Goal: Task Accomplishment & Management: Complete application form

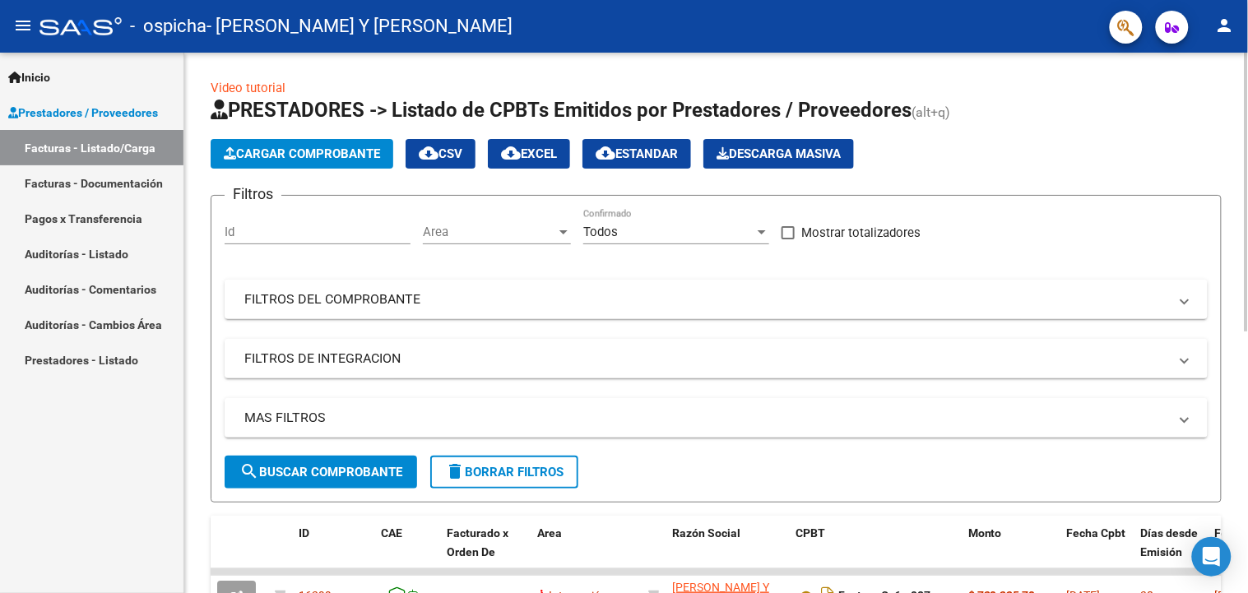
click at [308, 145] on button "Cargar Comprobante" at bounding box center [302, 154] width 183 height 30
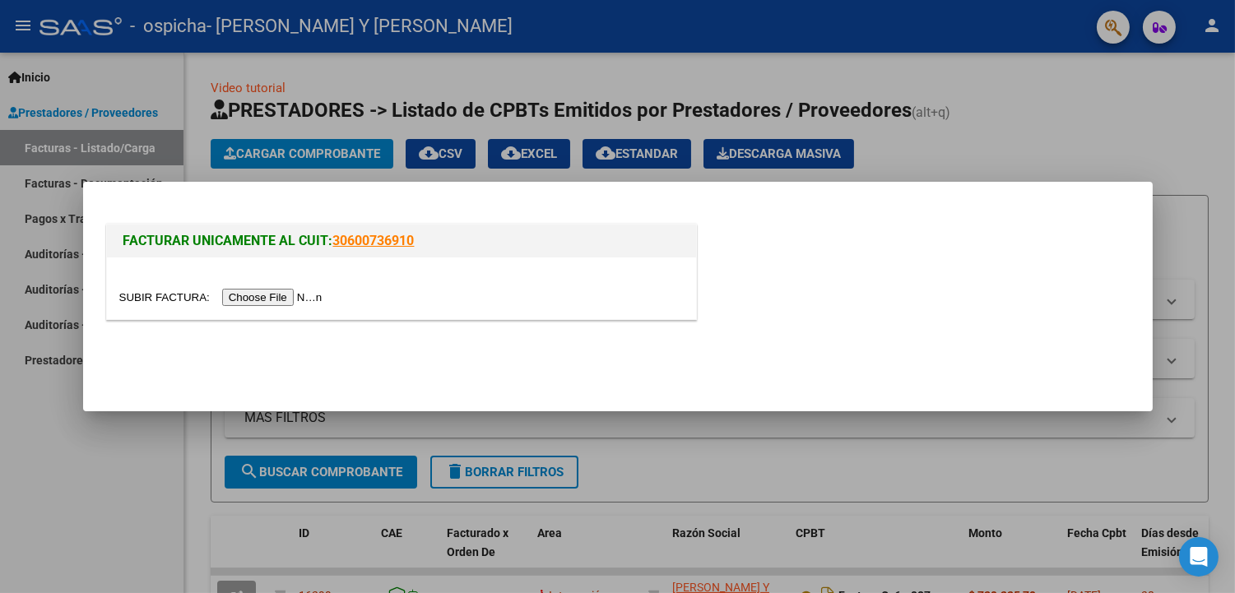
click at [244, 299] on input "file" at bounding box center [223, 297] width 208 height 17
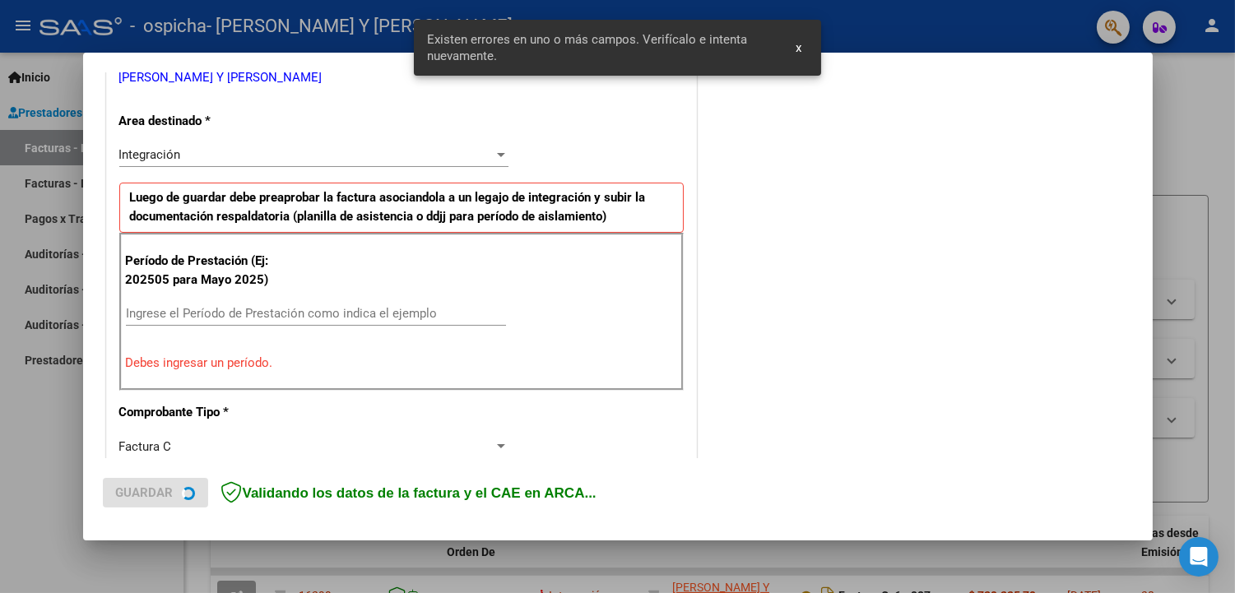
scroll to position [380, 0]
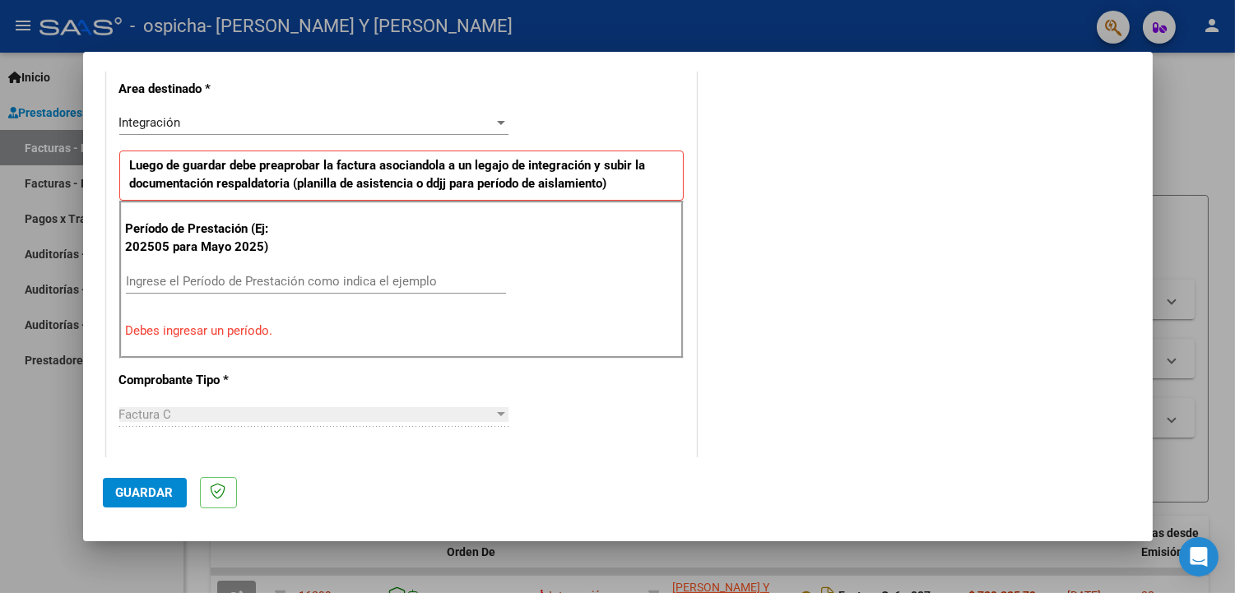
click at [252, 276] on input "Ingrese el Período de Prestación como indica el ejemplo" at bounding box center [316, 281] width 380 height 15
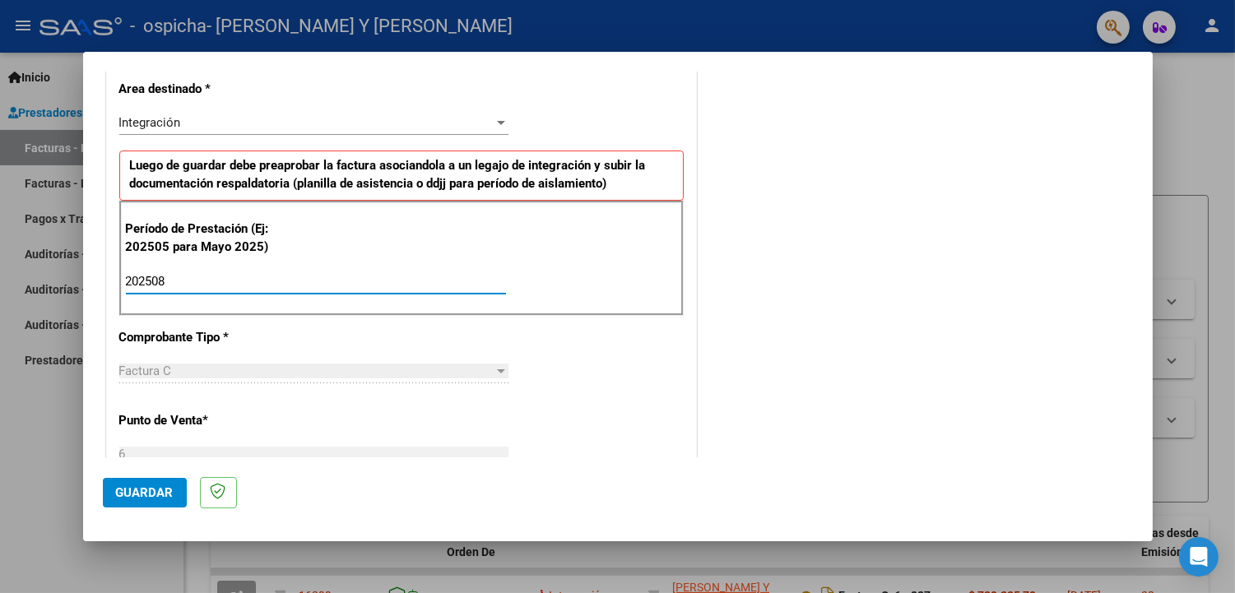
type input "202508"
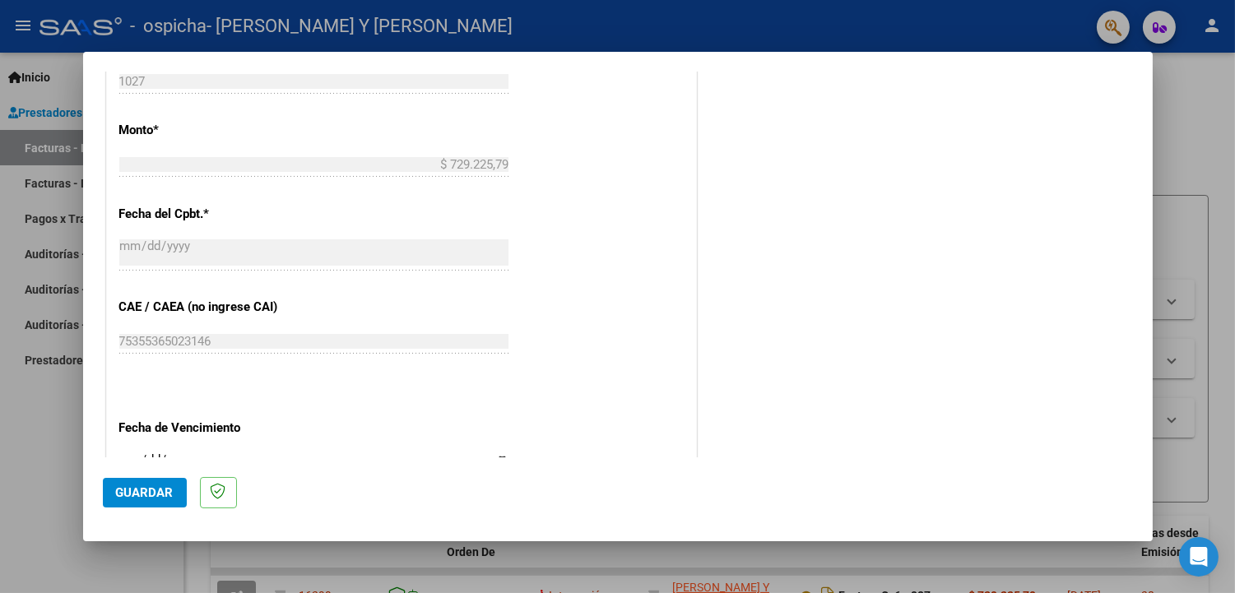
scroll to position [1020, 0]
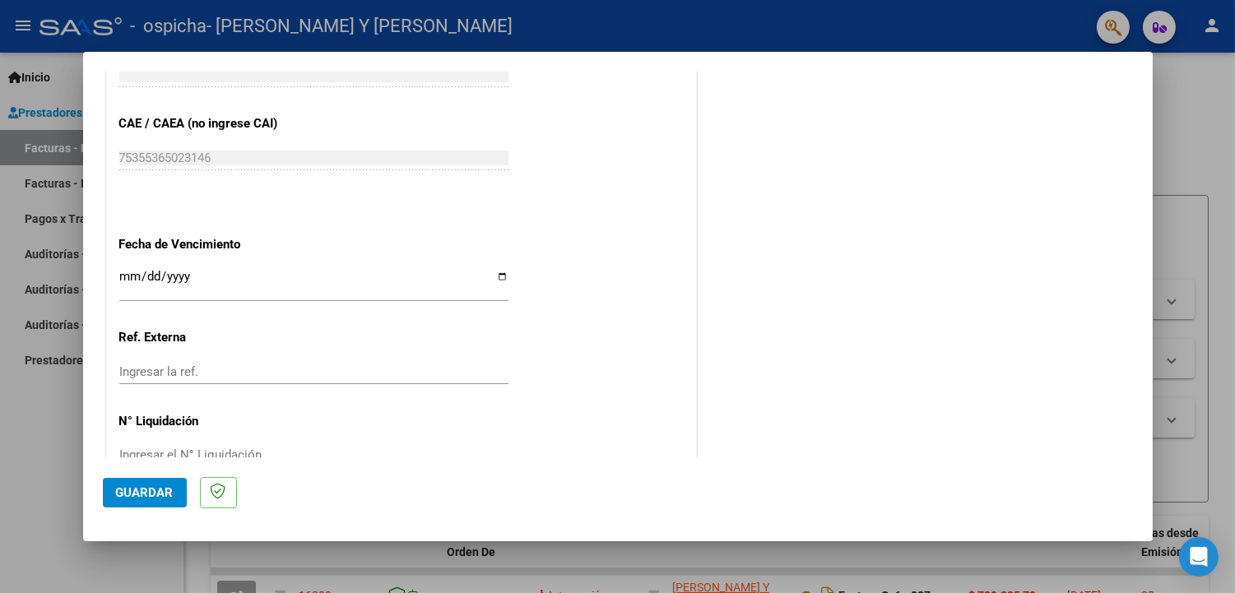
click at [494, 277] on input "Ingresar la fecha" at bounding box center [313, 283] width 389 height 26
type input "[DATE]"
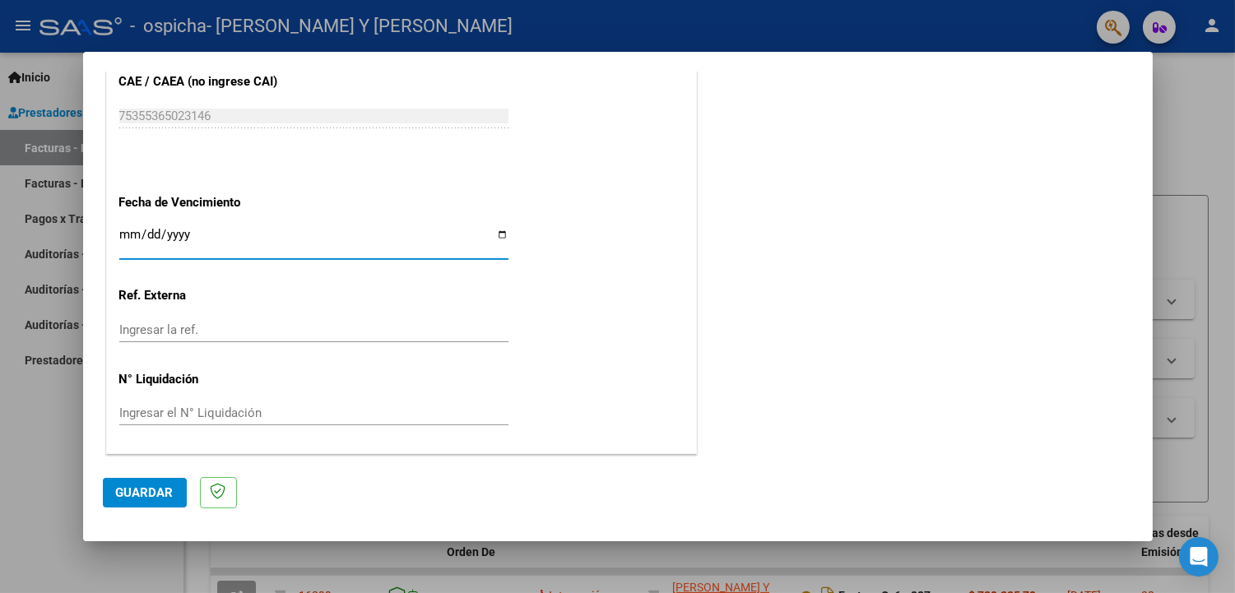
click at [149, 490] on span "Guardar" at bounding box center [145, 492] width 58 height 15
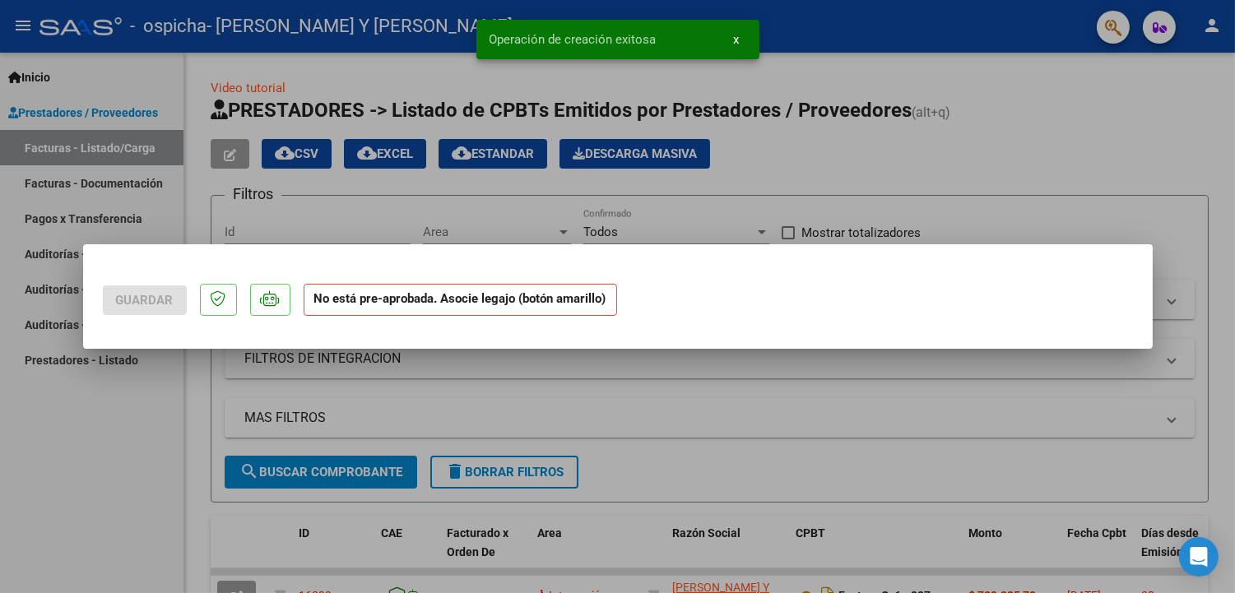
scroll to position [0, 0]
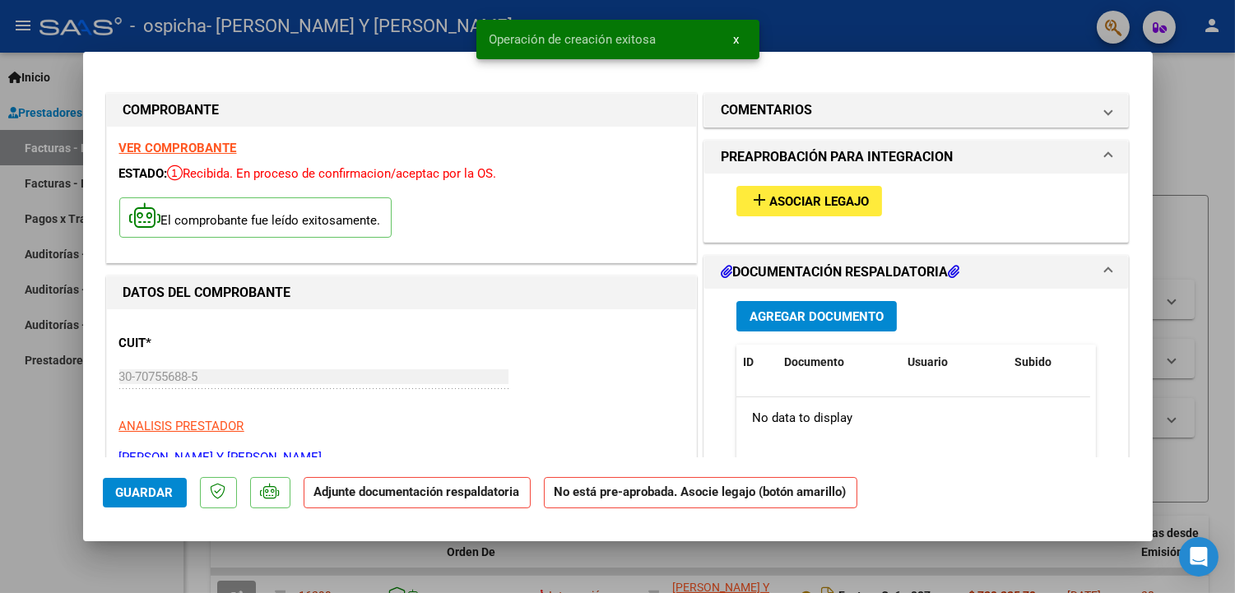
click at [796, 207] on span "Asociar Legajo" at bounding box center [819, 201] width 100 height 15
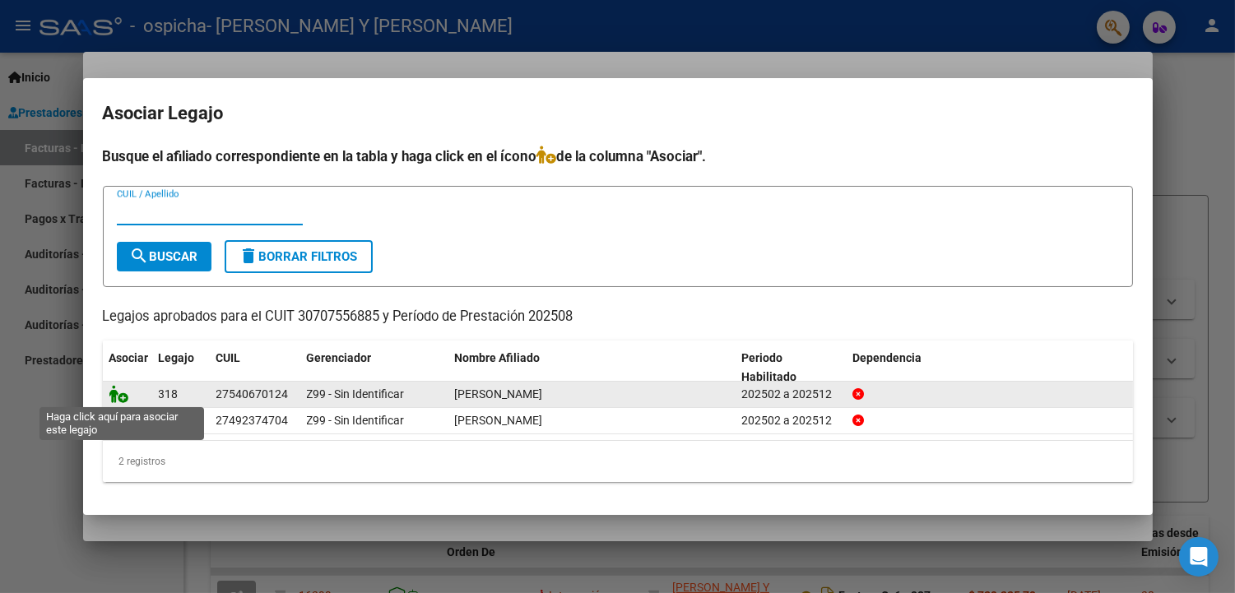
click at [124, 393] on icon at bounding box center [119, 394] width 20 height 18
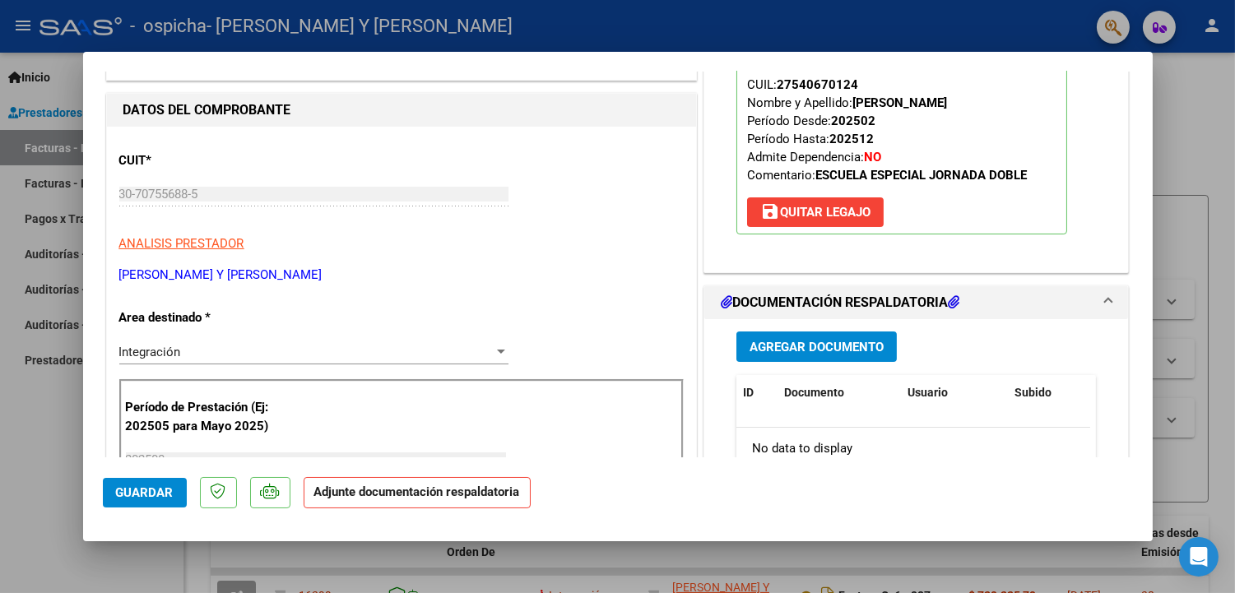
scroll to position [274, 0]
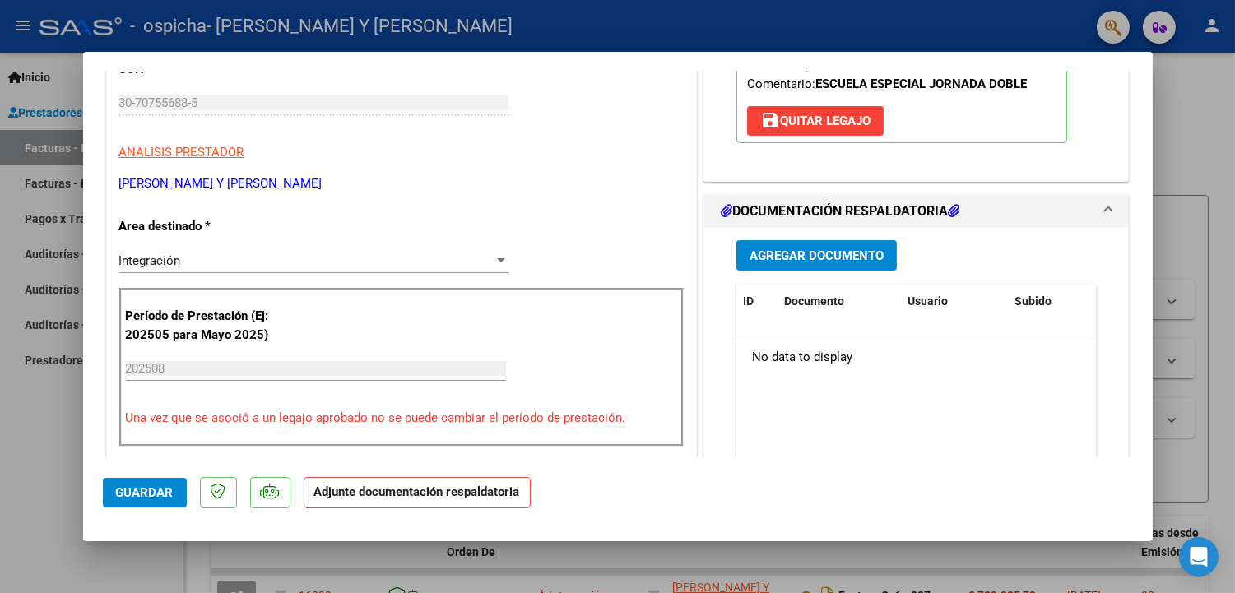
click at [790, 249] on span "Agregar Documento" at bounding box center [816, 255] width 134 height 15
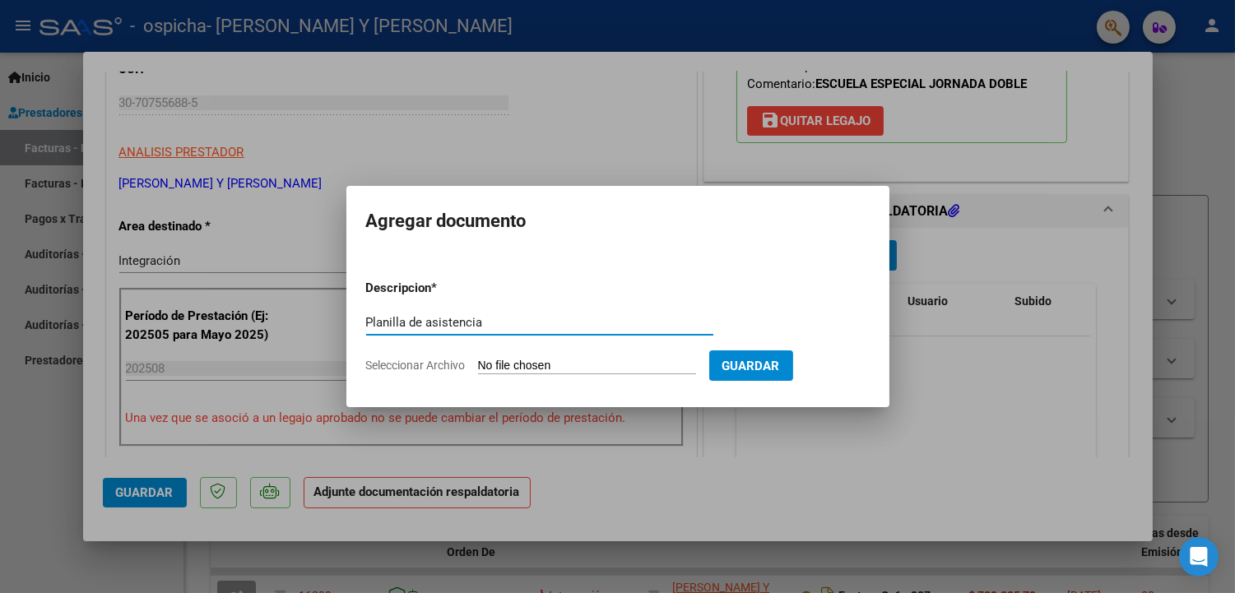
type input "Planilla de asistencia"
click at [563, 362] on input "Seleccionar Archivo" at bounding box center [587, 367] width 218 height 16
type input "C:\fakepath\[PERSON_NAME].pdf"
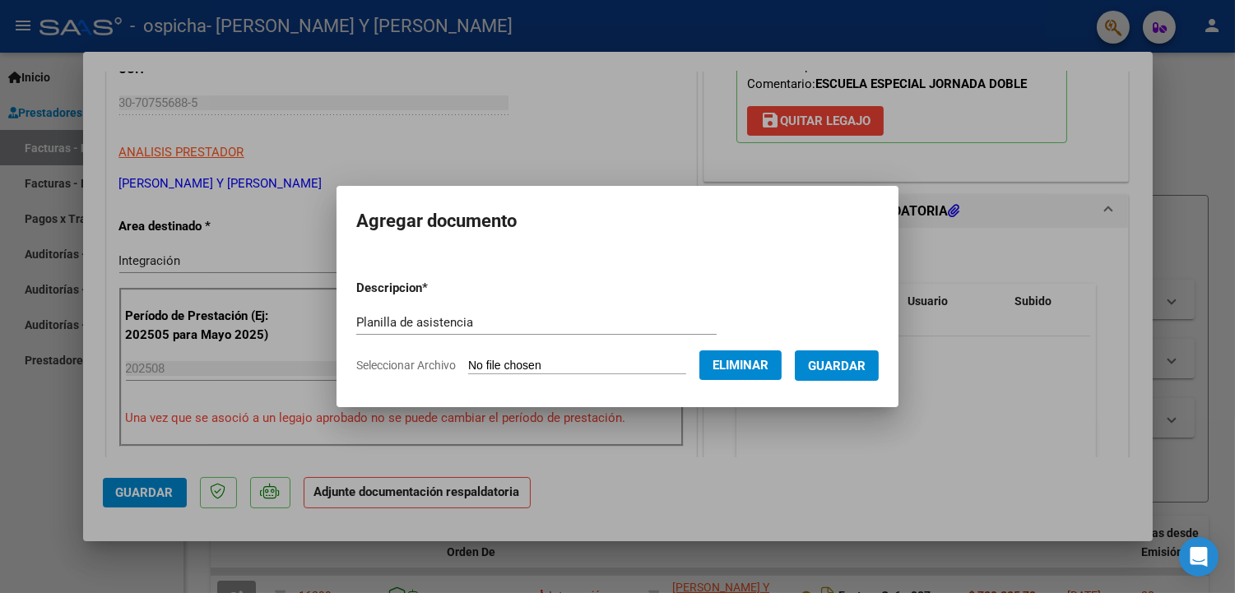
click at [834, 362] on span "Guardar" at bounding box center [837, 366] width 58 height 15
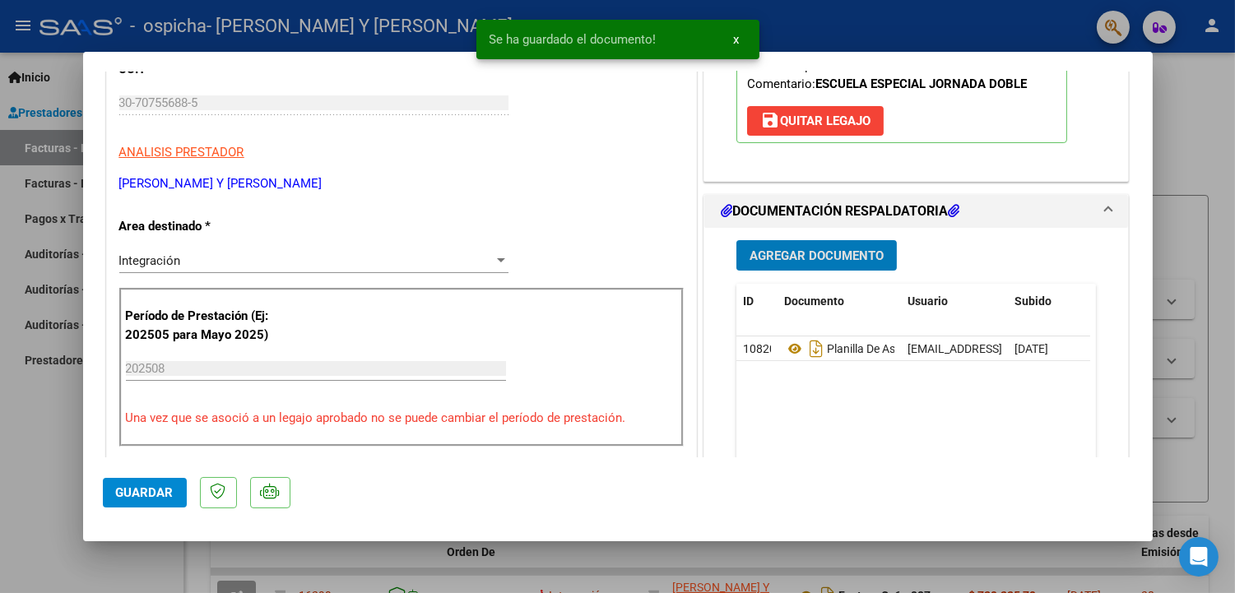
click at [803, 253] on span "Agregar Documento" at bounding box center [816, 255] width 134 height 15
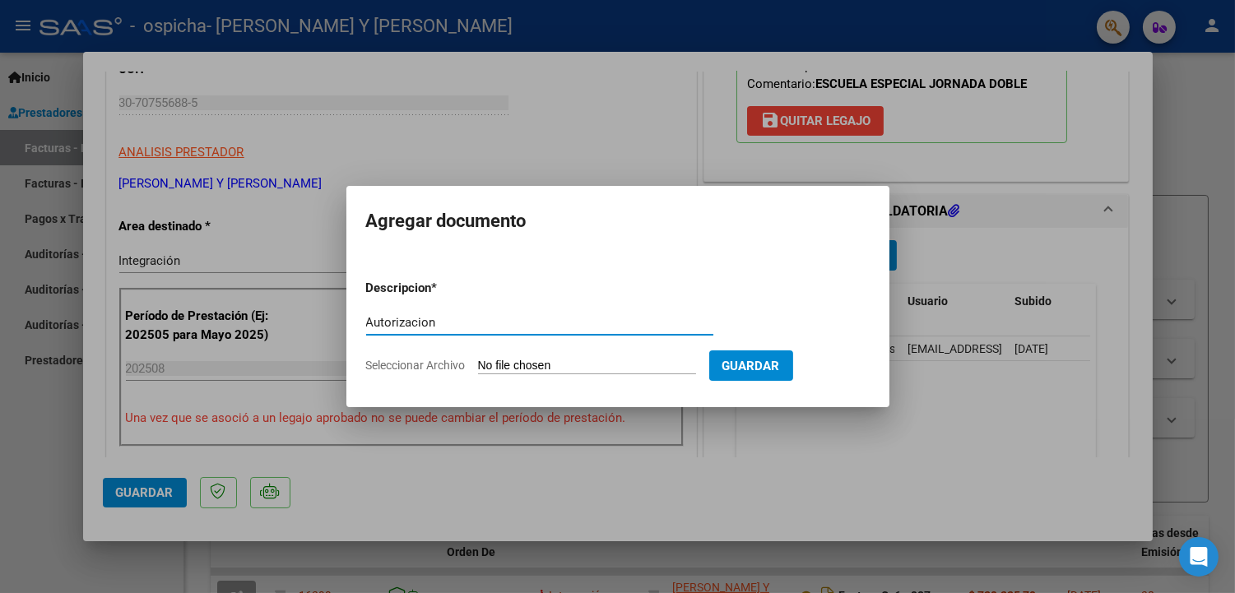
type input "Autorizacion"
click at [561, 358] on app-file-uploader "Seleccionar Archivo" at bounding box center [537, 365] width 343 height 15
click at [564, 366] on input "Seleccionar Archivo" at bounding box center [587, 367] width 218 height 16
type input "C:\fakepath\[PERSON_NAME] AUT 2025.pdf"
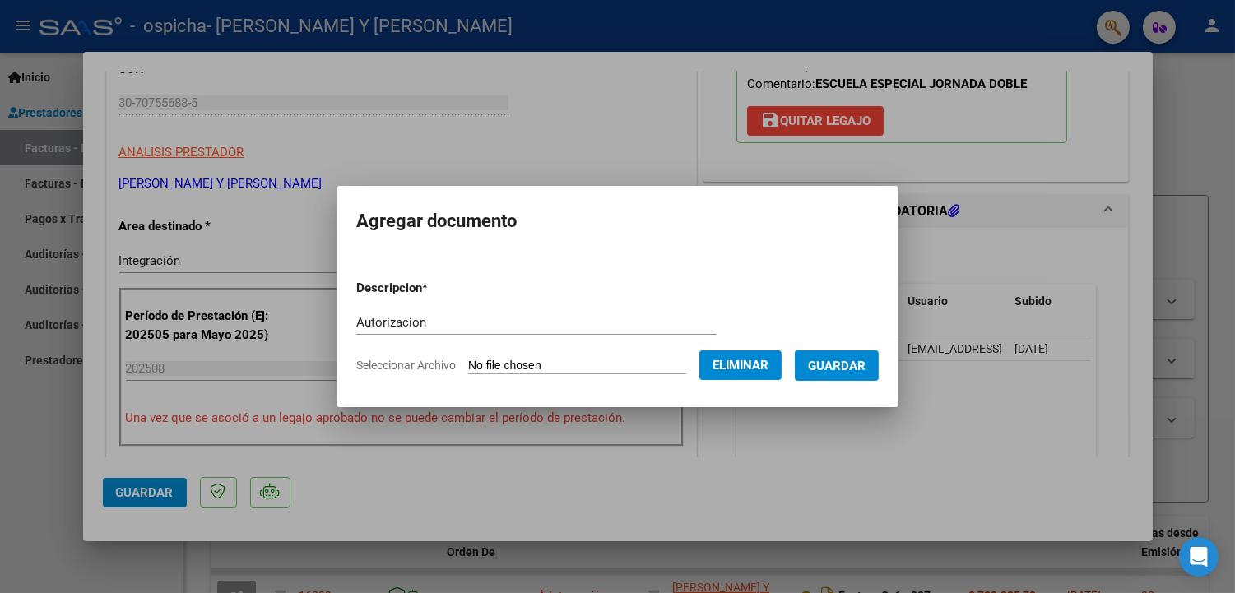
click at [831, 368] on span "Guardar" at bounding box center [837, 366] width 58 height 15
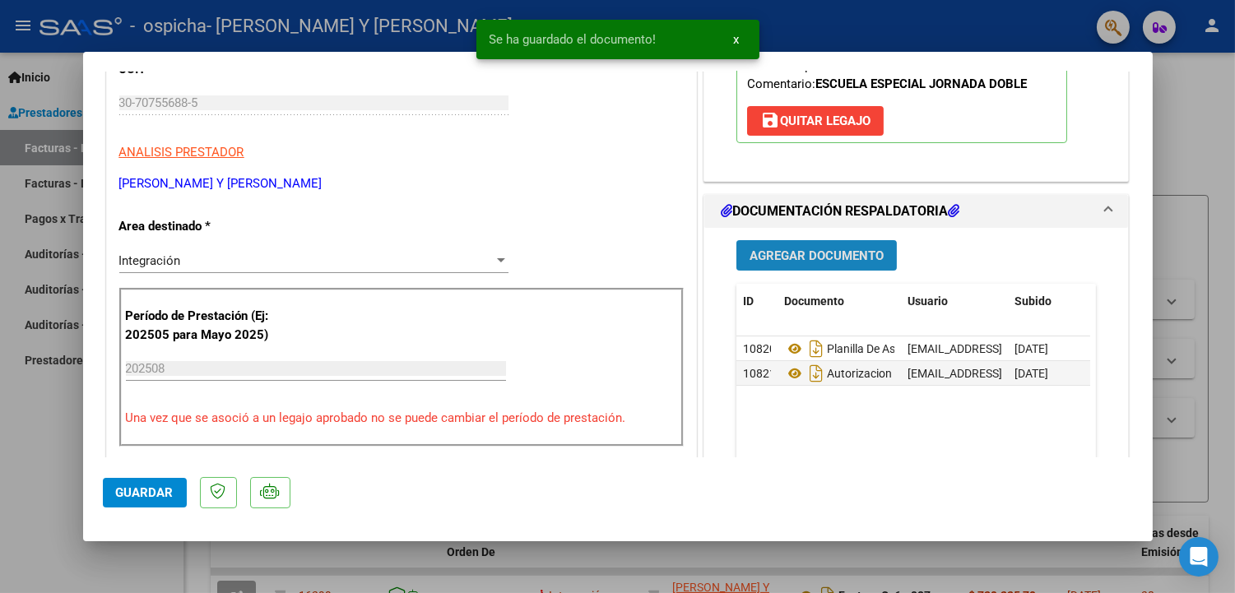
click at [763, 257] on span "Agregar Documento" at bounding box center [816, 255] width 134 height 15
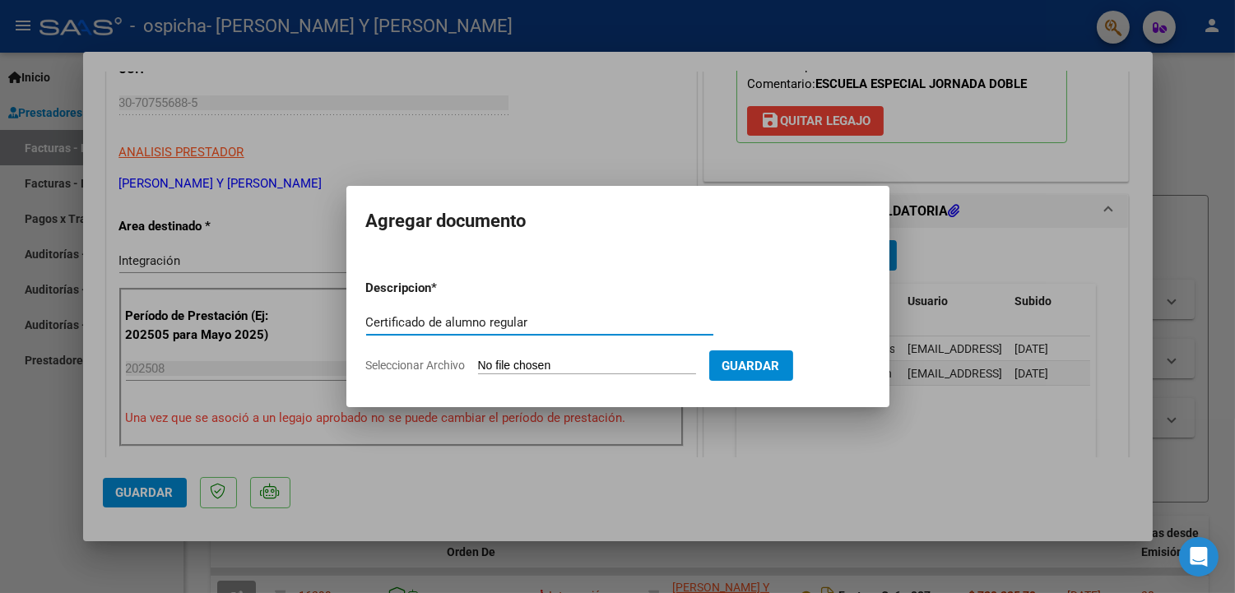
type input "Certificado de alumno regular"
click at [512, 356] on form "Descripcion * Certificado de alumno regular Escriba aquí una descripcion Selecc…" at bounding box center [617, 326] width 503 height 120
click at [516, 365] on input "Seleccionar Archivo" at bounding box center [587, 367] width 218 height 16
type input "C:\fakepath\[PERSON_NAME] CAR.pdf"
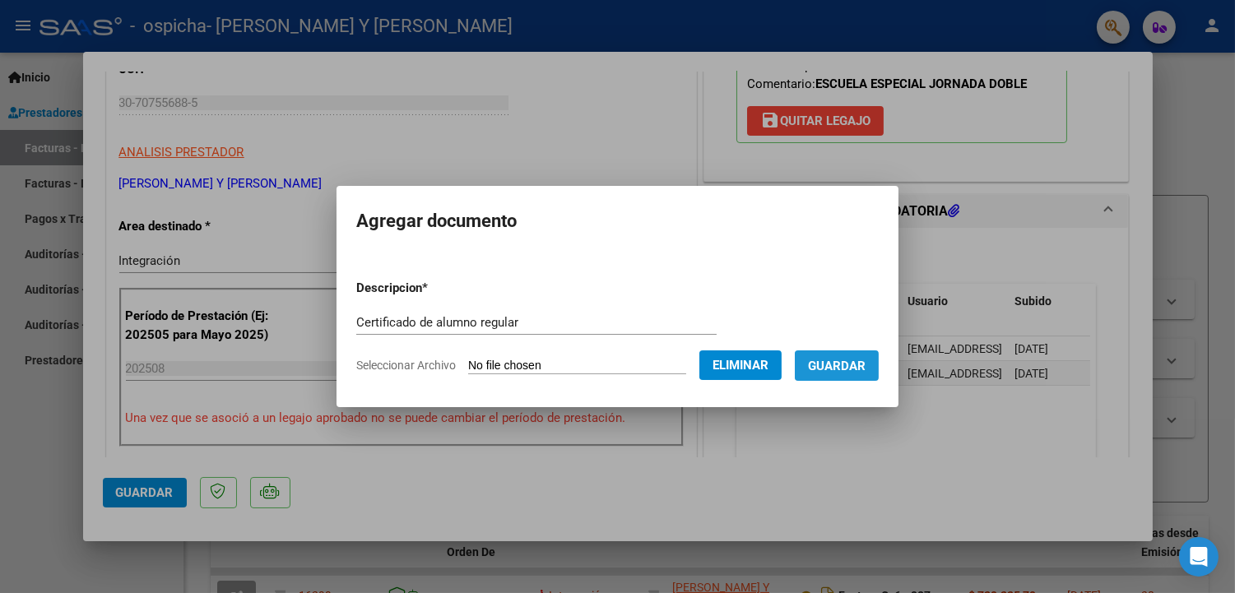
click at [843, 370] on span "Guardar" at bounding box center [837, 366] width 58 height 15
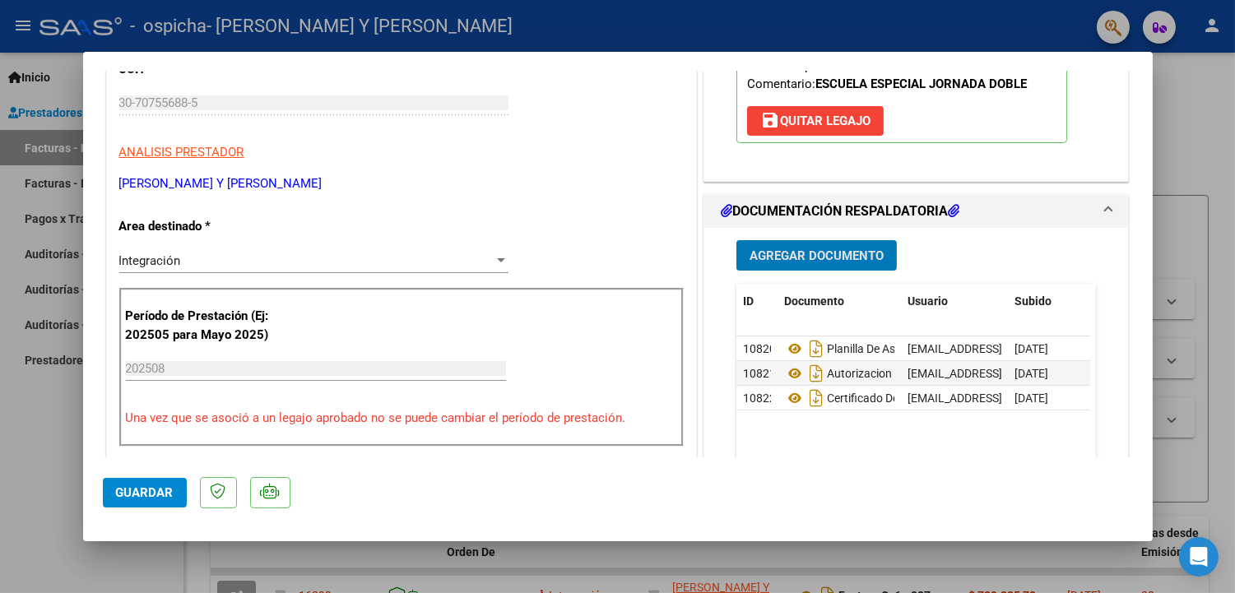
click at [119, 496] on span "Guardar" at bounding box center [145, 492] width 58 height 15
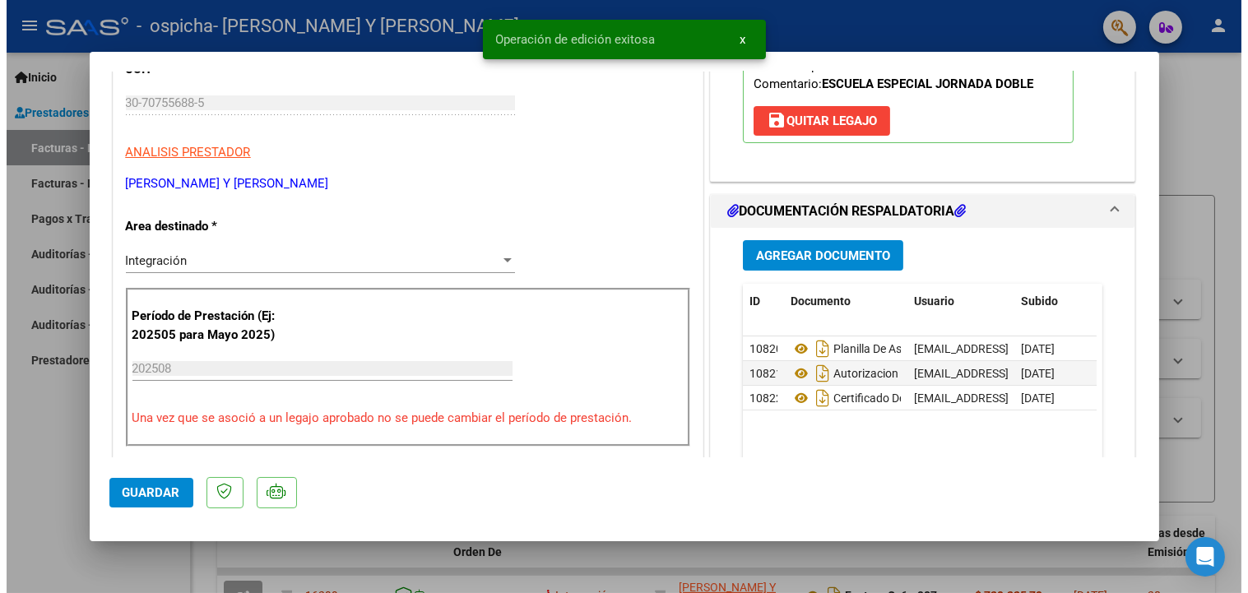
scroll to position [0, 0]
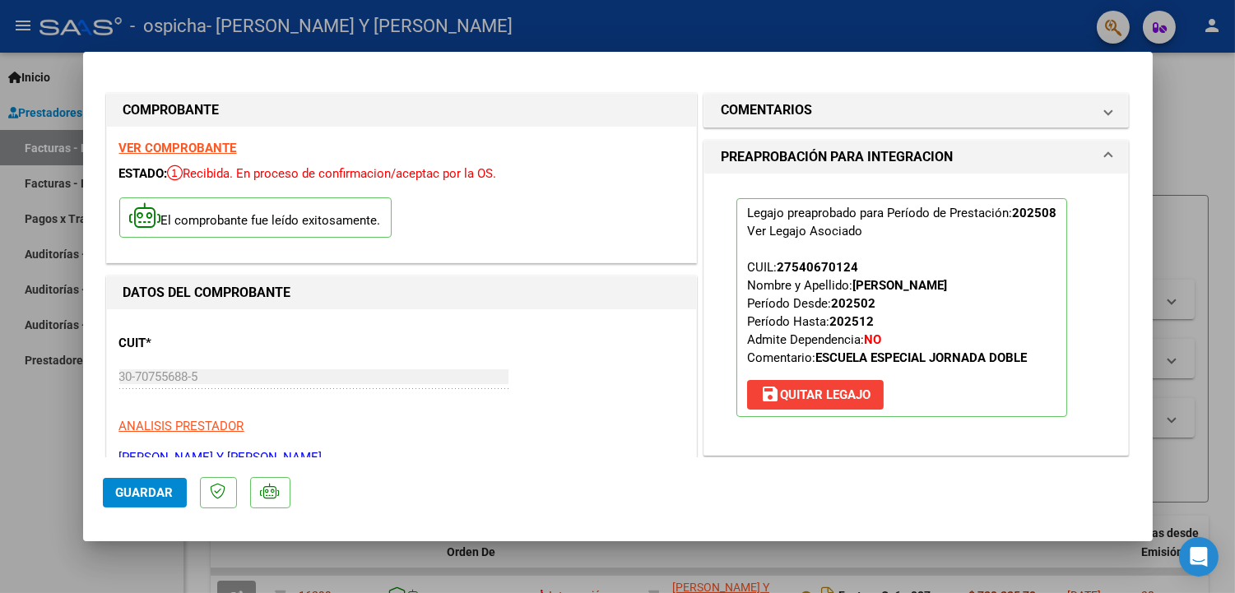
click at [146, 489] on span "Guardar" at bounding box center [145, 492] width 58 height 15
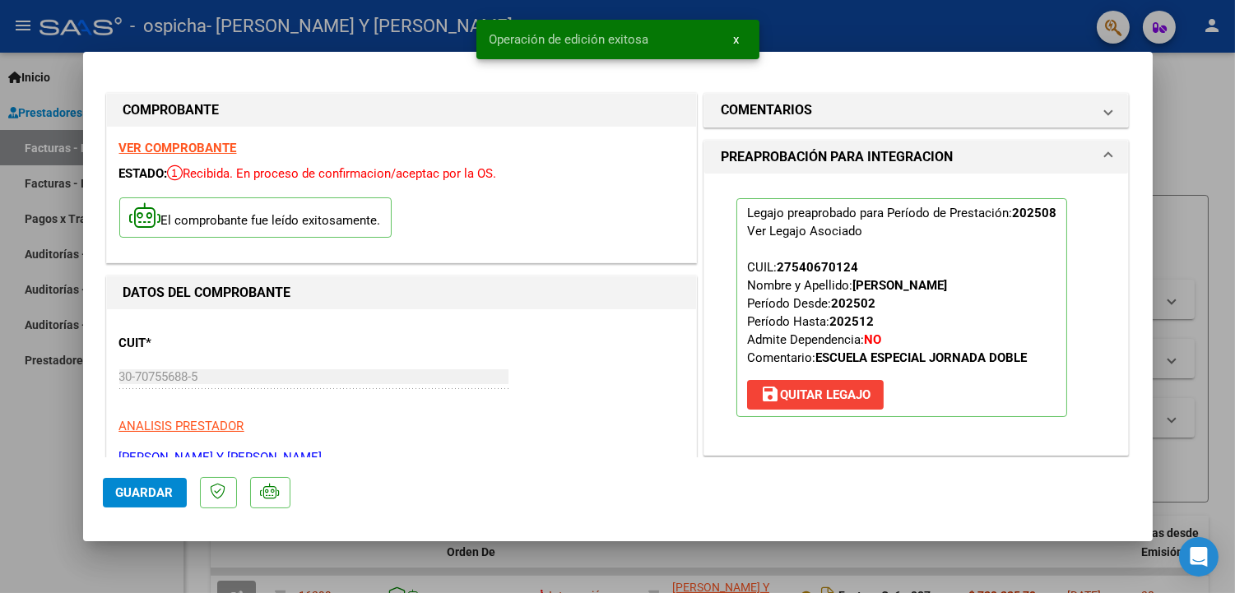
click at [1206, 217] on div at bounding box center [617, 296] width 1235 height 593
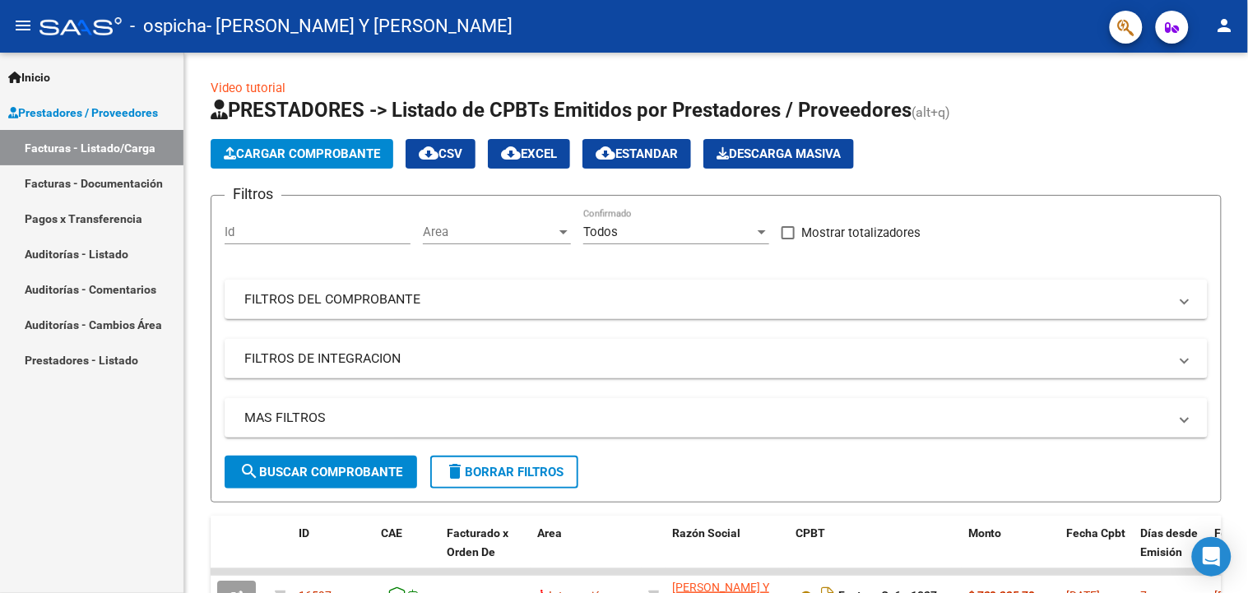
click at [1228, 10] on button "person" at bounding box center [1224, 26] width 33 height 33
click at [1203, 113] on button "exit_to_app Salir" at bounding box center [1192, 108] width 100 height 39
